Goal: Task Accomplishment & Management: Manage account settings

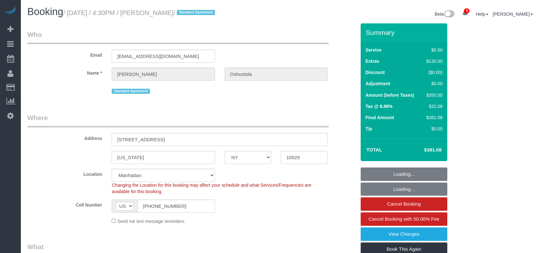
select select "NY"
select select "2"
select select "string:stripe-pm_1QrhwN4VGloSiKo7UlGiOlJ6"
select select "number:89"
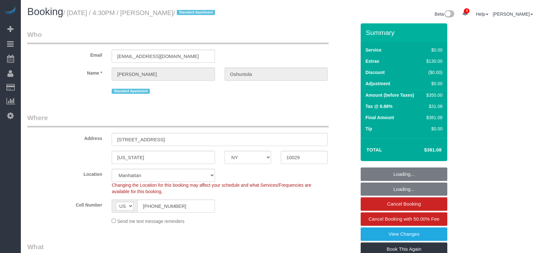
select select "number:90"
select select "number:15"
select select "number:5"
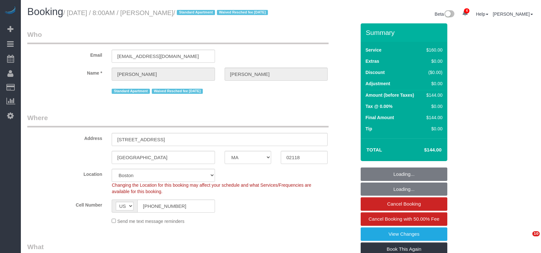
select select "MA"
select select "spot1"
select select "number:89"
select select "number:90"
select select "number:15"
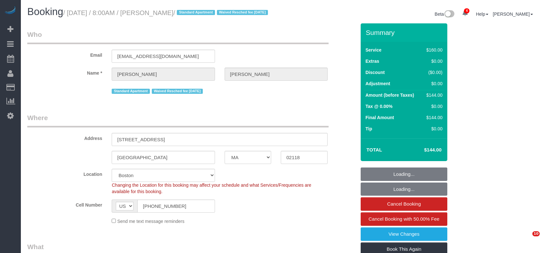
select select "number:7"
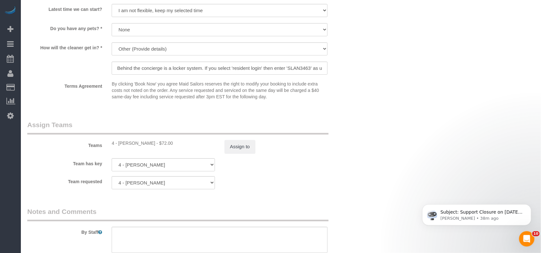
scroll to position [599, 0]
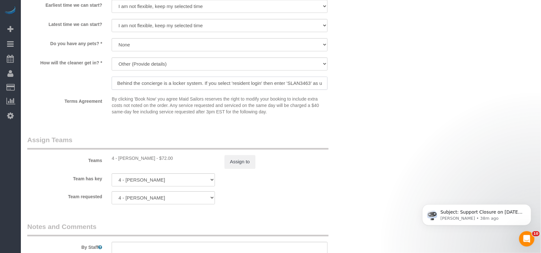
click at [186, 90] on input "Behind the concierge is a locker system. If you select 'resident login' then en…" at bounding box center [220, 83] width 216 height 13
click at [331, 180] on sui-booking-teams "Teams 4 - Marcia Batista - $72.00 Assign to Team has key 4 - Marcia Batista 000…" at bounding box center [191, 169] width 328 height 69
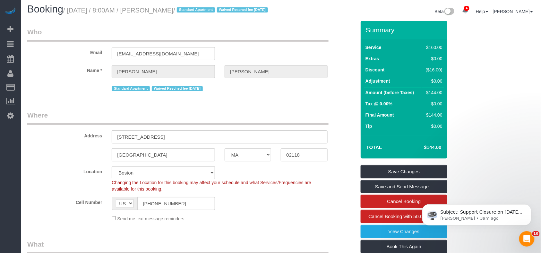
scroll to position [0, 0]
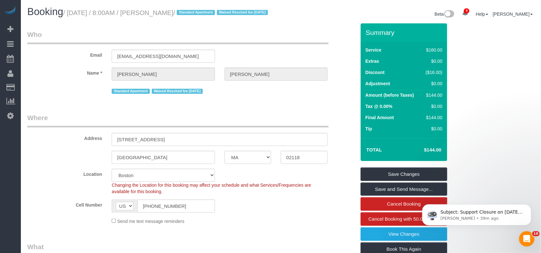
drag, startPoint x: 191, startPoint y: 13, endPoint x: 71, endPoint y: 13, distance: 119.6
click at [71, 13] on small "/ August 27, 2025 / 8:00AM / Stephen Lantz / Standard Apartment Waived Resched …" at bounding box center [166, 12] width 207 height 7
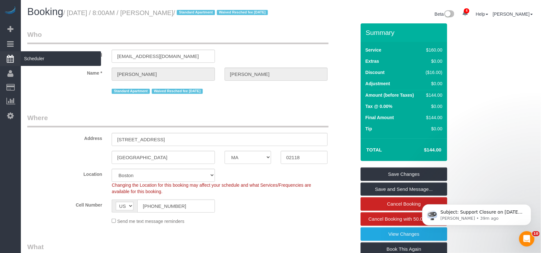
copy small "August 27, 2025 / 8:00AM / Stephen Lantz"
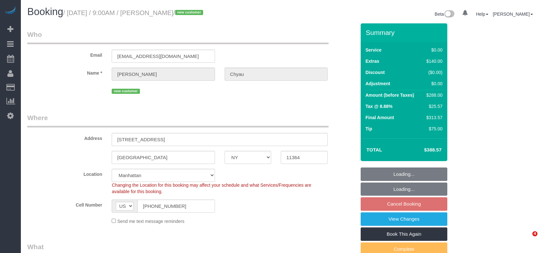
select select "NY"
select select "number:57"
select select "number:71"
select select "number:15"
select select "number:5"
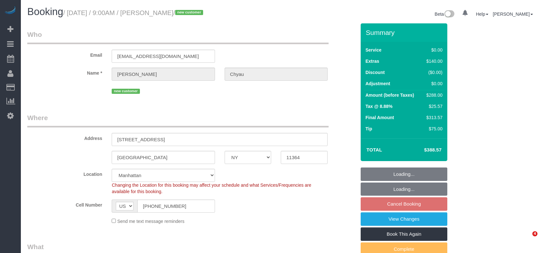
select select "object:797"
select select "string:stripe-pm_1S0j3i4VGloSiKo77SNA8ILo"
select select "spot2"
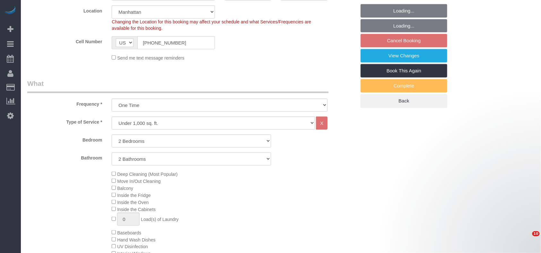
select select "object:1320"
select select "2"
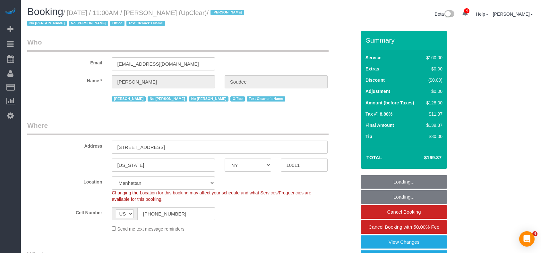
select select "NY"
select select "number:89"
select select "number:90"
select select "number:15"
select select "number:5"
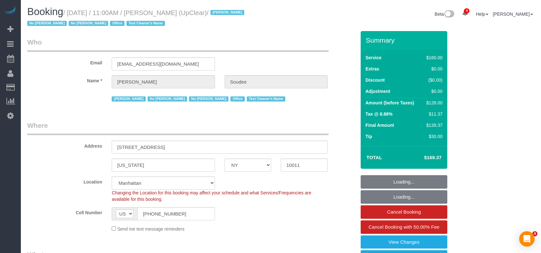
select select "object:1334"
select select "spot1"
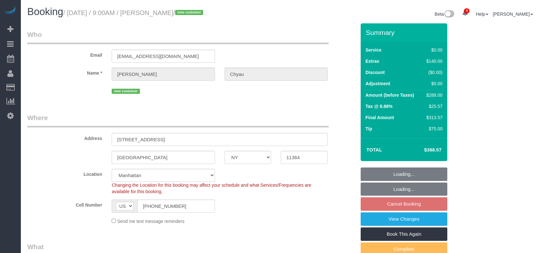
select select "NY"
select select "2"
select select "number:57"
select select "number:71"
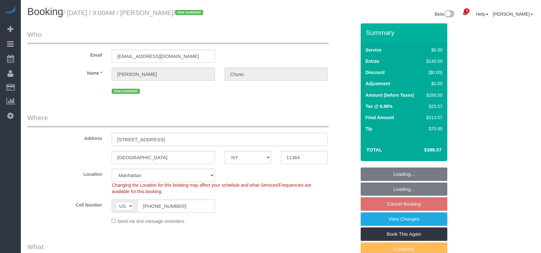
select select "number:15"
select select "number:5"
select select "spot2"
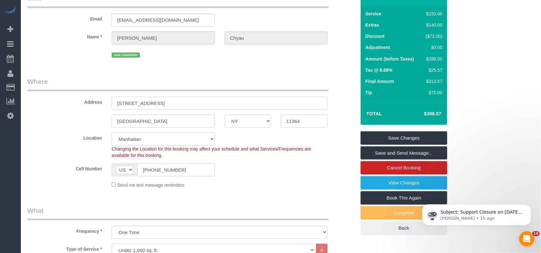
scroll to position [85, 0]
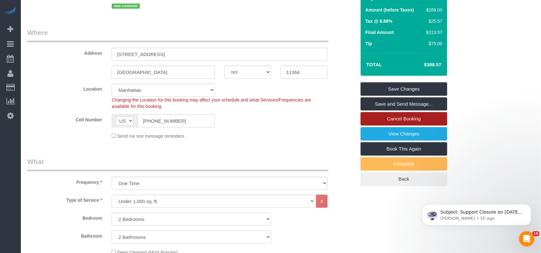
click at [382, 115] on link "Cancel Booking" at bounding box center [404, 118] width 87 height 13
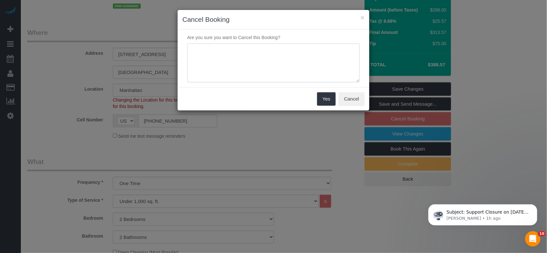
click at [244, 65] on textarea at bounding box center [273, 63] width 173 height 39
type textarea "Out of service are"
click at [331, 100] on button "Yes" at bounding box center [326, 98] width 19 height 13
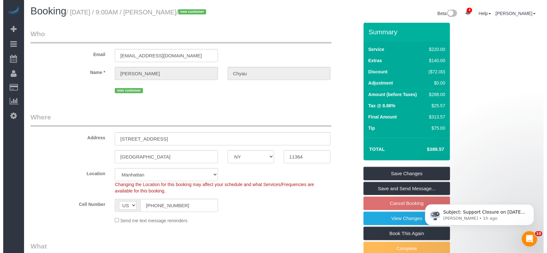
scroll to position [0, 0]
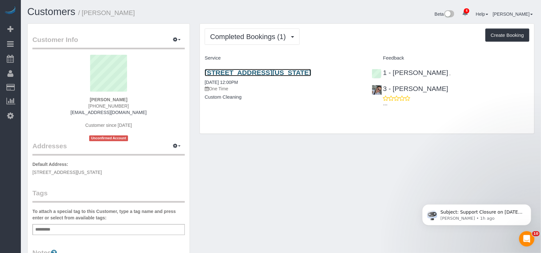
click at [248, 71] on link "450 West 147th Street, Apt. 1, New York, NY 10031" at bounding box center [258, 72] width 106 height 7
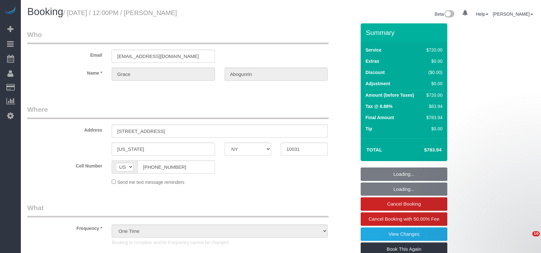
select select "NY"
select select "number:60"
select select "number:75"
select select "number:15"
select select "number:5"
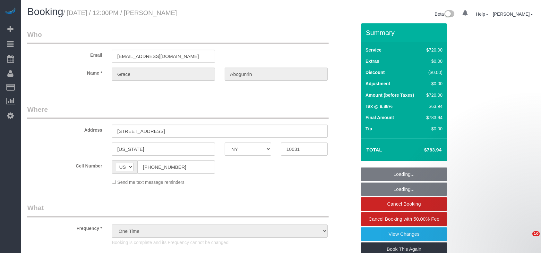
select select "2"
select select "270"
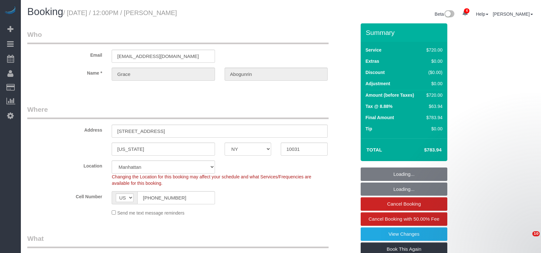
select select "object:1362"
select select "string:stripe-pm_1Rxpt54VGloSiKo7q1aHPImV"
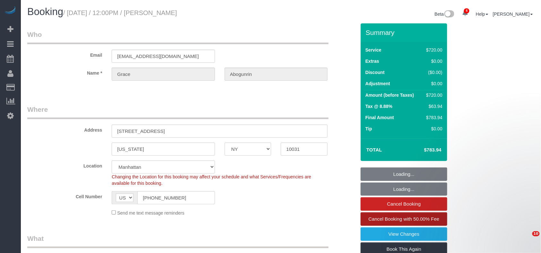
select select "spot1"
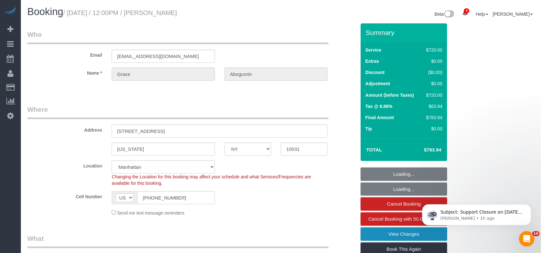
click at [386, 231] on link "View Changes" at bounding box center [404, 234] width 87 height 13
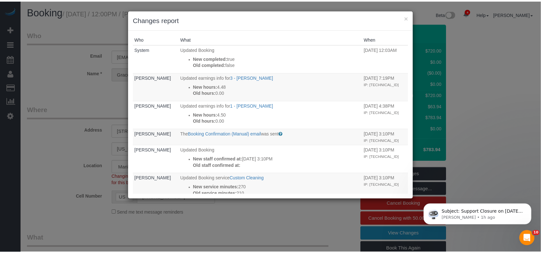
scroll to position [43, 0]
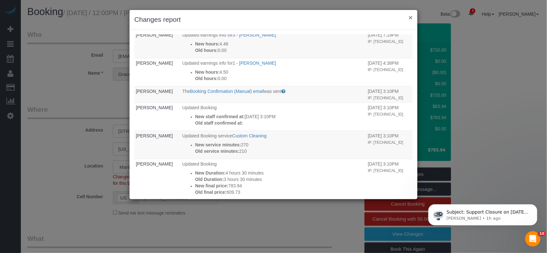
click at [411, 18] on button "×" at bounding box center [411, 17] width 4 height 7
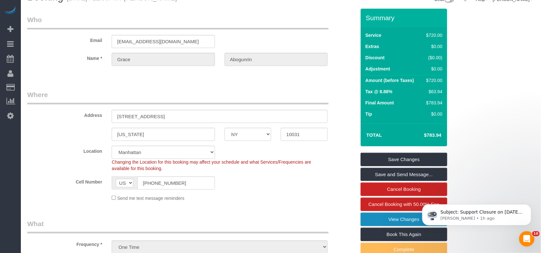
scroll to position [0, 0]
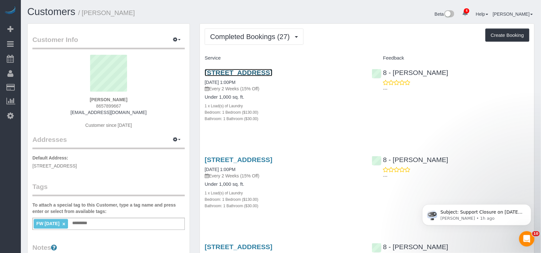
click at [272, 72] on link "[STREET_ADDRESS]" at bounding box center [239, 72] width 68 height 7
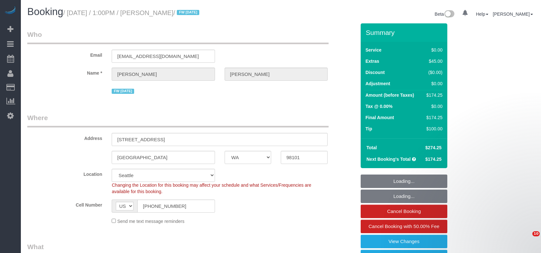
select select "WA"
select select "number:89"
select select "number:90"
select select "number:15"
select select "number:7"
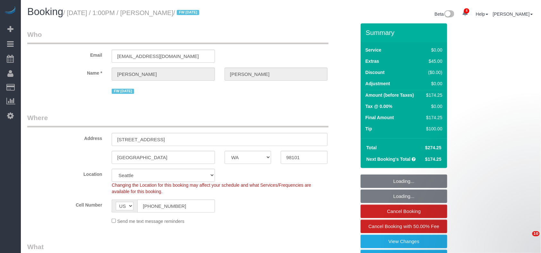
select select "object:961"
select select "string:stripe-pm_1RAycQ4VGloSiKo70Gvyto8T"
select select "1"
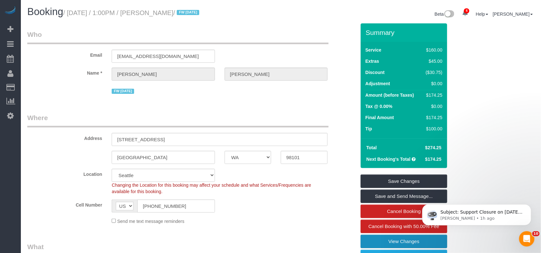
click at [425, 244] on link "View Changes" at bounding box center [404, 241] width 87 height 13
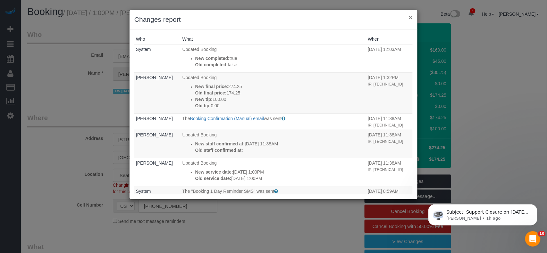
click at [409, 19] on button "×" at bounding box center [411, 17] width 4 height 7
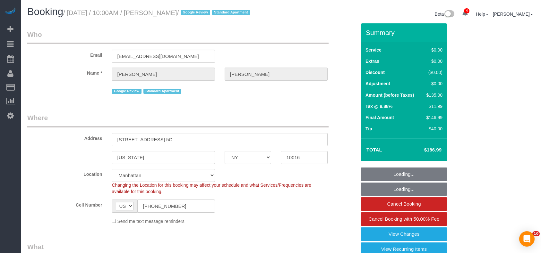
select select "NY"
select select "spot1"
select select "number:89"
select select "number:90"
select select "number:15"
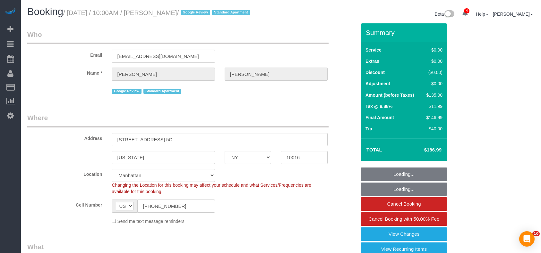
select select "number:6"
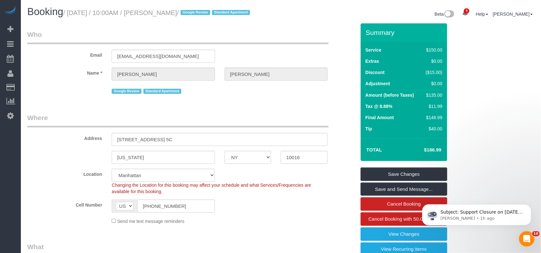
drag, startPoint x: 203, startPoint y: 11, endPoint x: 71, endPoint y: 9, distance: 132.2
click at [71, 9] on small "/ [DATE] / 10:00AM / [PERSON_NAME] / Google Review Standard Apartment" at bounding box center [157, 12] width 189 height 7
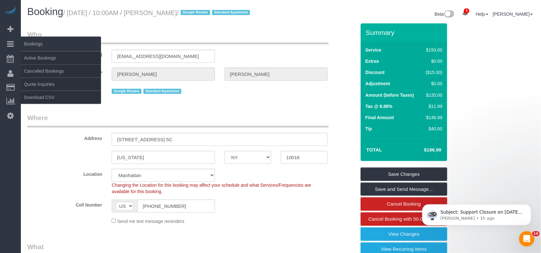
copy small "[DATE] / 10:00AM / [PERSON_NAME]"
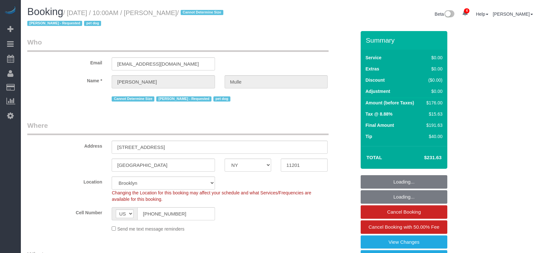
select select "NY"
select select "2"
select select "spot1"
select select "number:58"
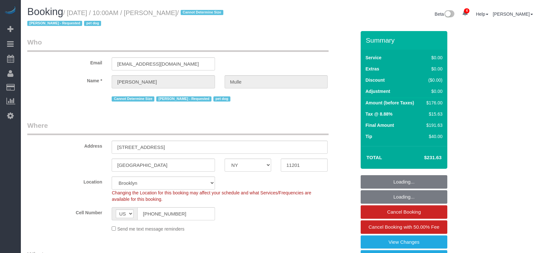
select select "number:76"
select select "number:13"
select select "number:6"
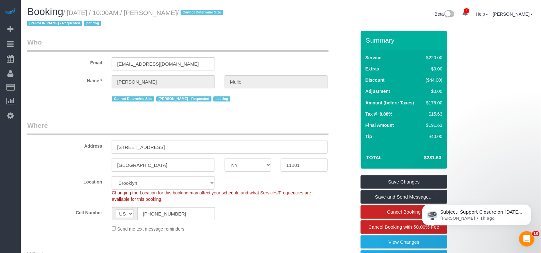
drag, startPoint x: 187, startPoint y: 13, endPoint x: 70, endPoint y: 13, distance: 117.1
click at [70, 13] on small "/ August 27, 2025 / 10:00AM / David Mulle / Cannot Determine Size Eveling Merca…" at bounding box center [126, 18] width 198 height 18
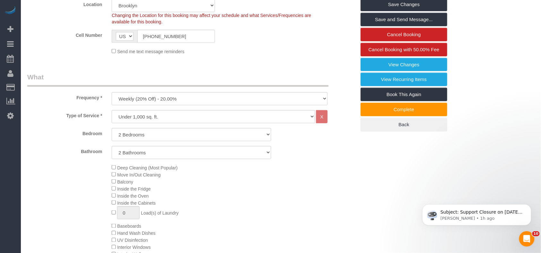
scroll to position [128, 0]
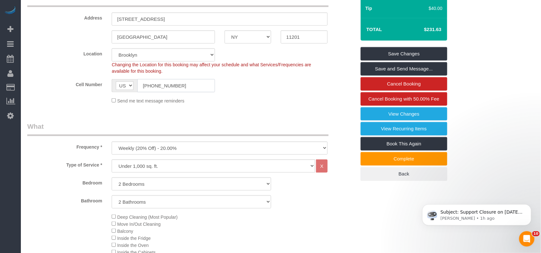
click at [156, 85] on input "(917) 282-4858" at bounding box center [175, 85] width 77 height 13
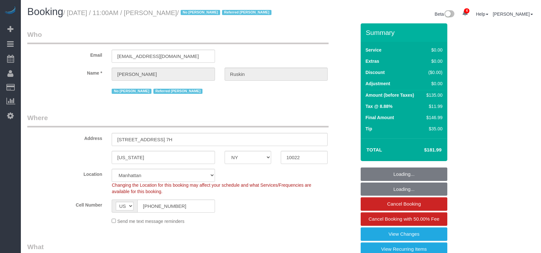
select select "NY"
select select "object:668"
select select "number:58"
select select "number:76"
select select "number:15"
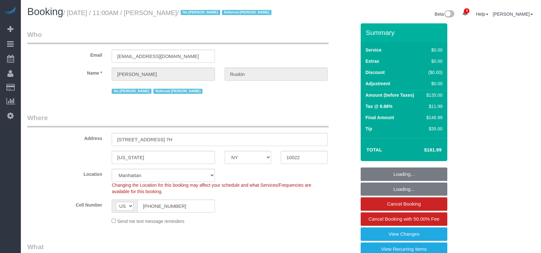
select select "number:6"
select select "object:1341"
select select "spot1"
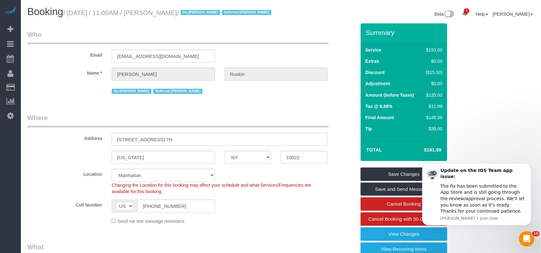
drag, startPoint x: 189, startPoint y: 13, endPoint x: 70, endPoint y: 12, distance: 118.7
click at [70, 12] on small "/ August 27, 2025 / 11:00AM / Arley Ruskin / No John Harris Referred Kendall Ru…" at bounding box center [168, 12] width 210 height 7
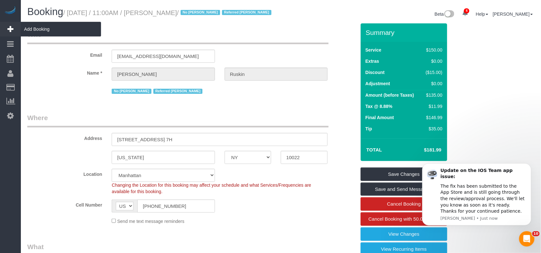
copy small "August 27, 2025 / 11:00AM / Arley Ruskin"
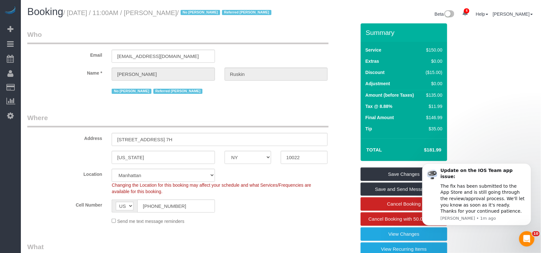
drag, startPoint x: 194, startPoint y: 32, endPoint x: 193, endPoint y: 20, distance: 12.9
click at [194, 31] on legend "Who" at bounding box center [177, 37] width 301 height 14
drag, startPoint x: 190, startPoint y: 14, endPoint x: 153, endPoint y: 14, distance: 36.6
click at [153, 14] on small "/ August 27, 2025 / 11:00AM / Arley Ruskin / No John Harris Referred Kendall Ru…" at bounding box center [168, 12] width 210 height 7
copy small "Arley Ruskin"
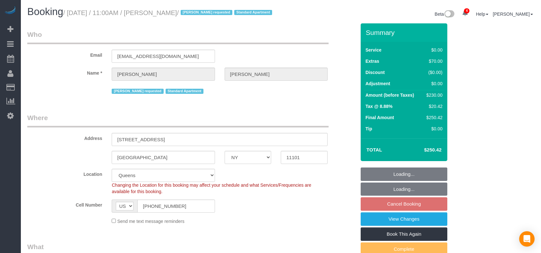
select select "NY"
select select "1"
select select "2"
select select "spot1"
select select "number:89"
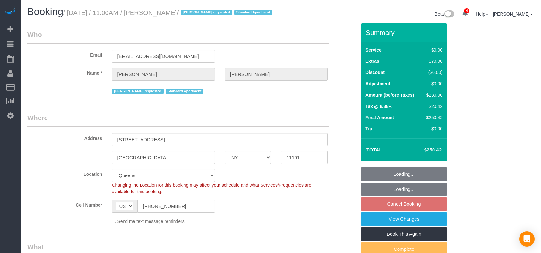
select select "number:90"
select select "number:15"
select select "number:5"
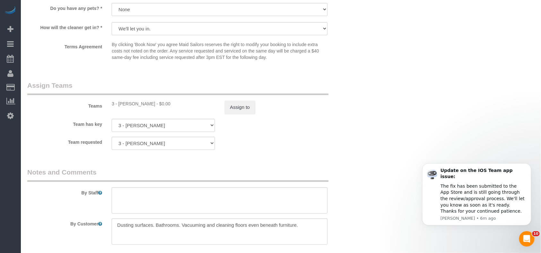
scroll to position [770, 0]
